Goal: Task Accomplishment & Management: Complete application form

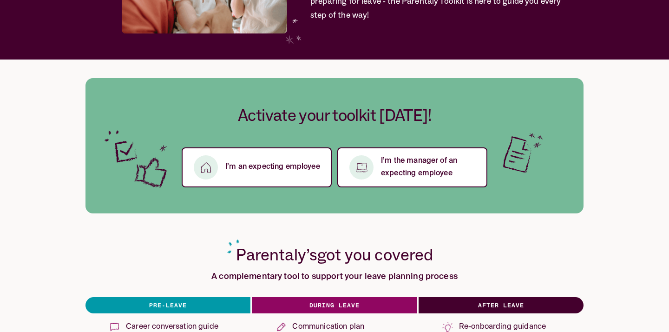
scroll to position [139, 0]
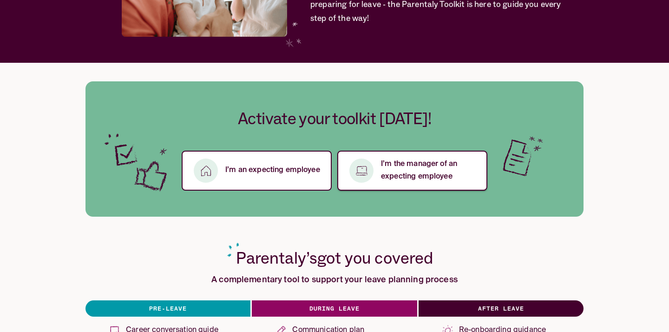
click at [412, 170] on p "I’m the manager of an expecting employee" at bounding box center [428, 170] width 95 height 25
